Goal: Task Accomplishment & Management: Use online tool/utility

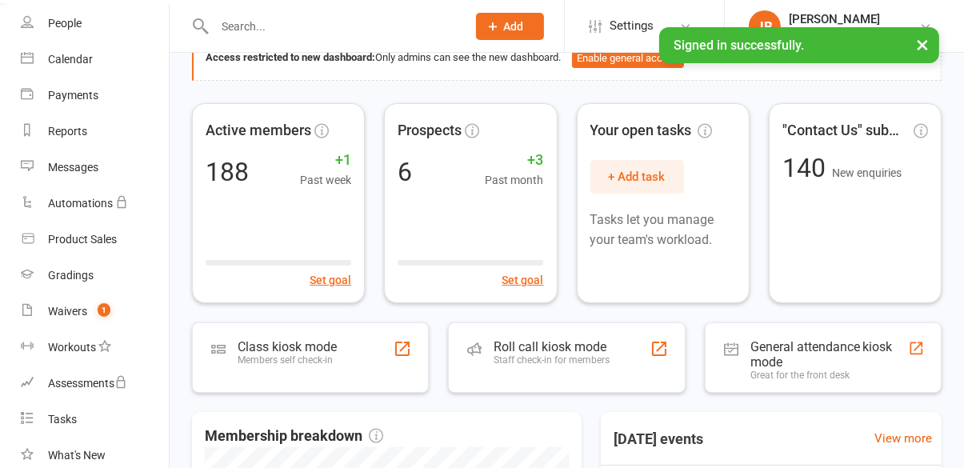
scroll to position [301, 0]
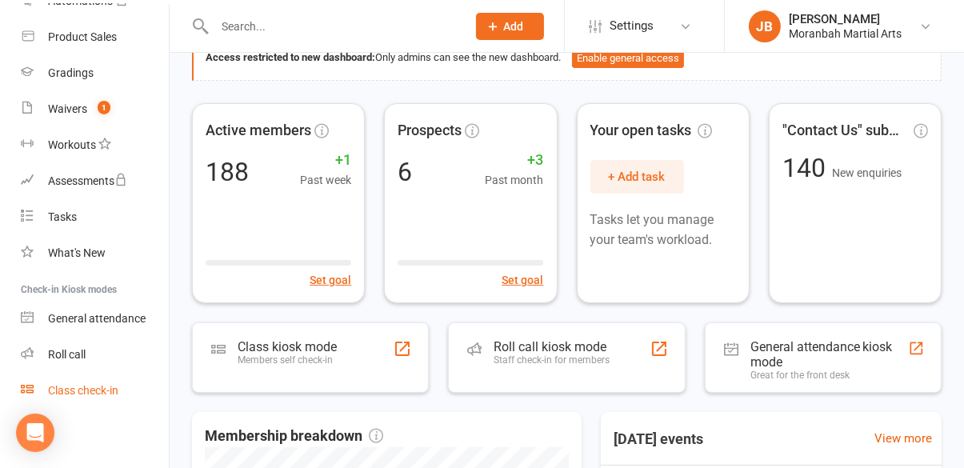
click at [103, 377] on link "Class check-in" at bounding box center [95, 391] width 148 height 36
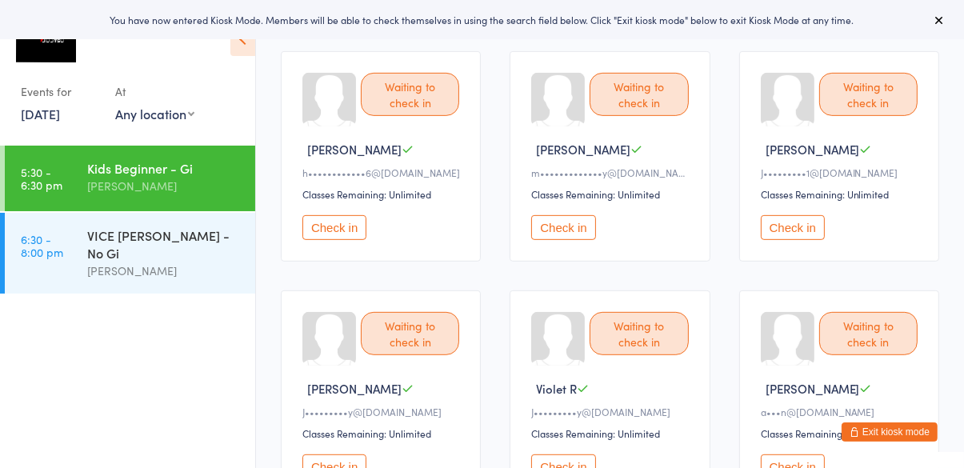
scroll to position [620, 0]
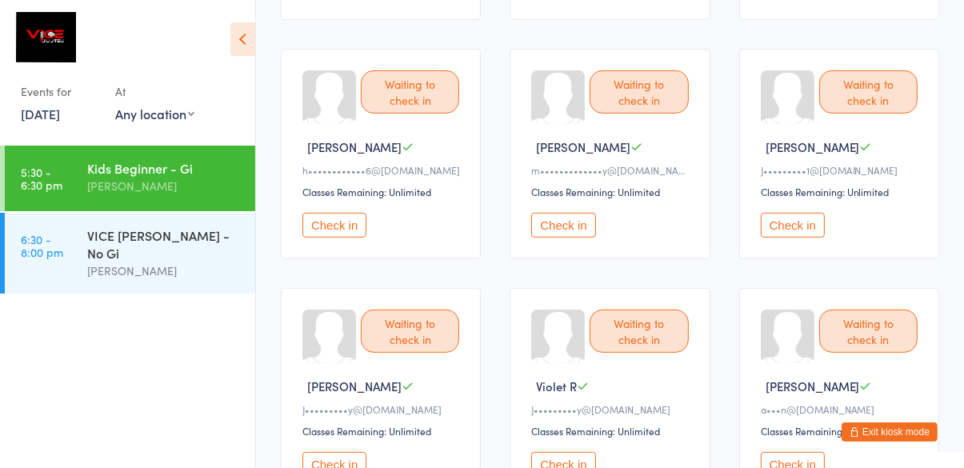
click at [780, 228] on button "Check in" at bounding box center [792, 225] width 64 height 25
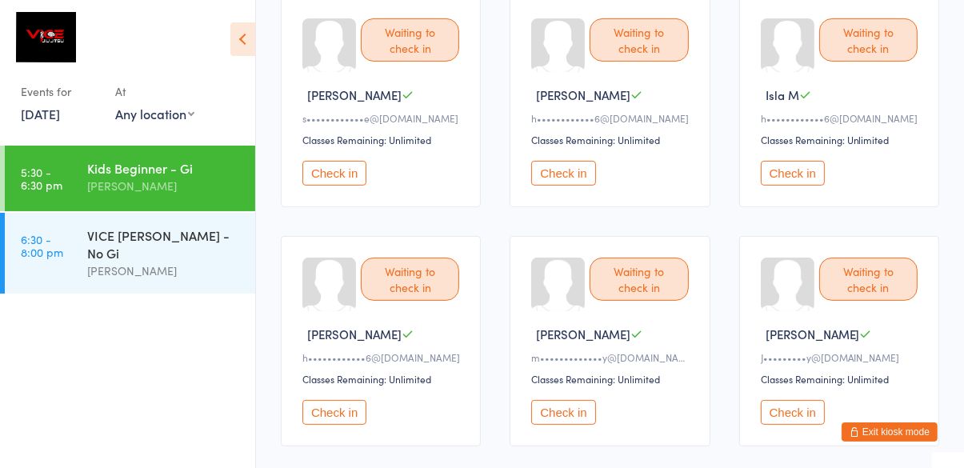
scroll to position [435, 0]
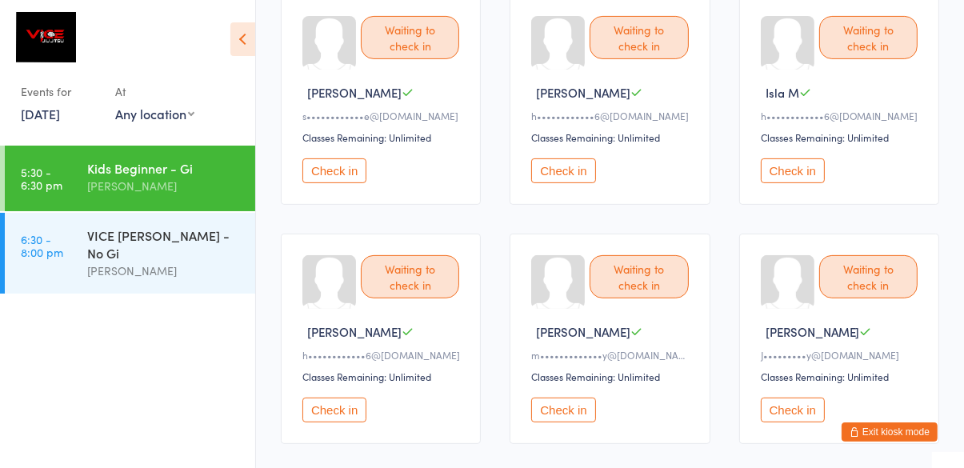
click at [351, 417] on button "Check in" at bounding box center [334, 409] width 64 height 25
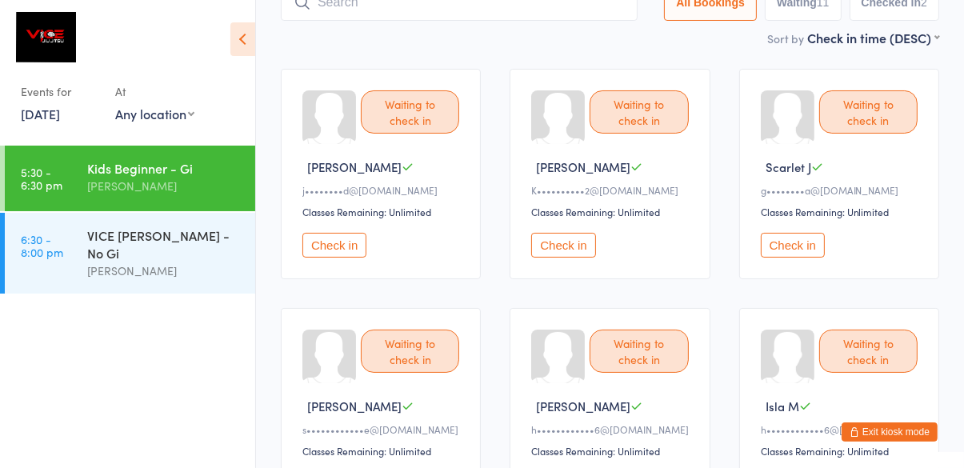
scroll to position [120, 0]
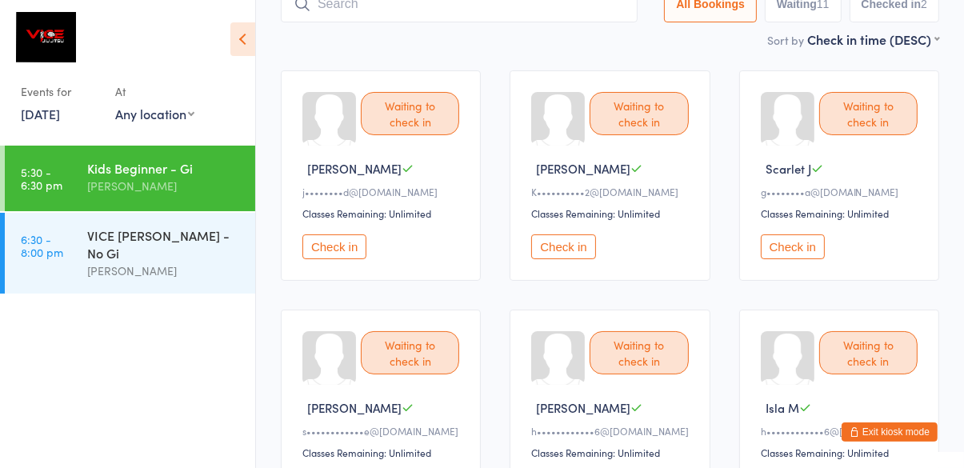
click at [784, 259] on button "Check in" at bounding box center [792, 246] width 64 height 25
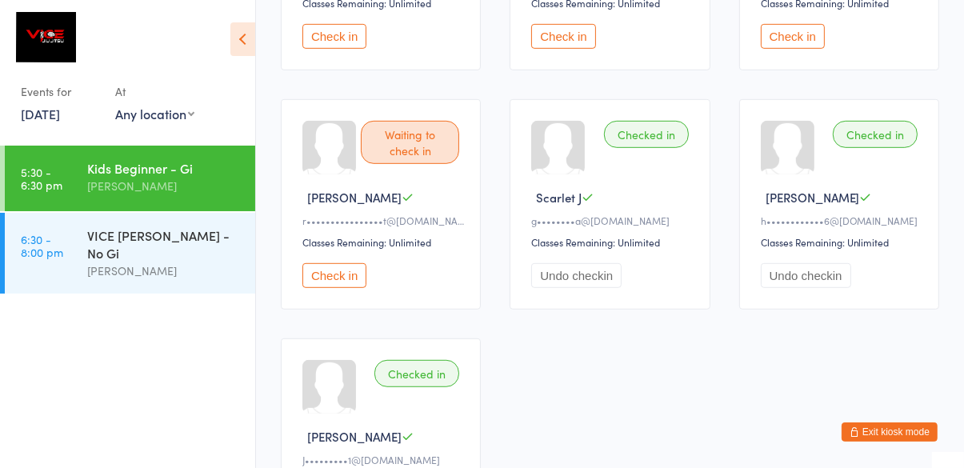
scroll to position [806, 0]
